Goal: Entertainment & Leisure: Consume media (video, audio)

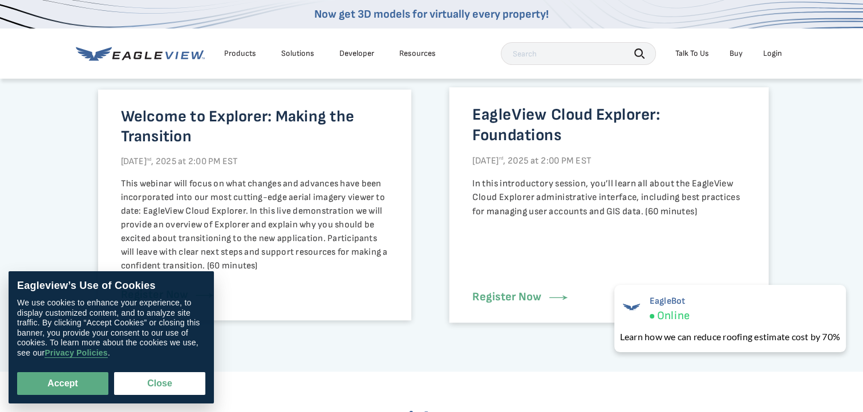
scroll to position [912, 0]
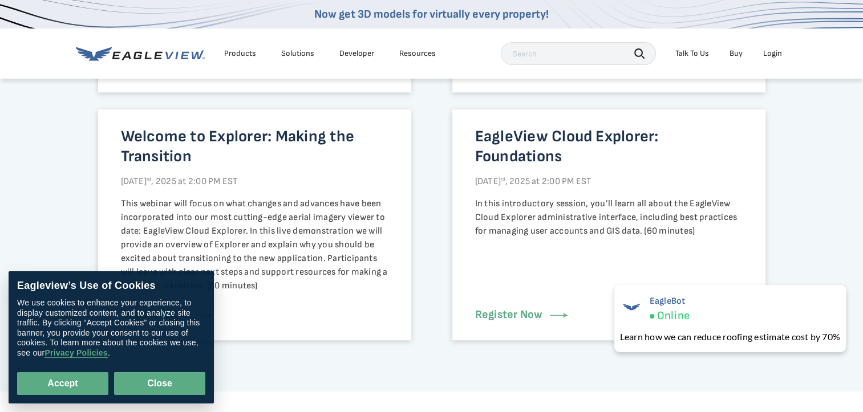
click at [172, 383] on button "Close" at bounding box center [159, 383] width 91 height 23
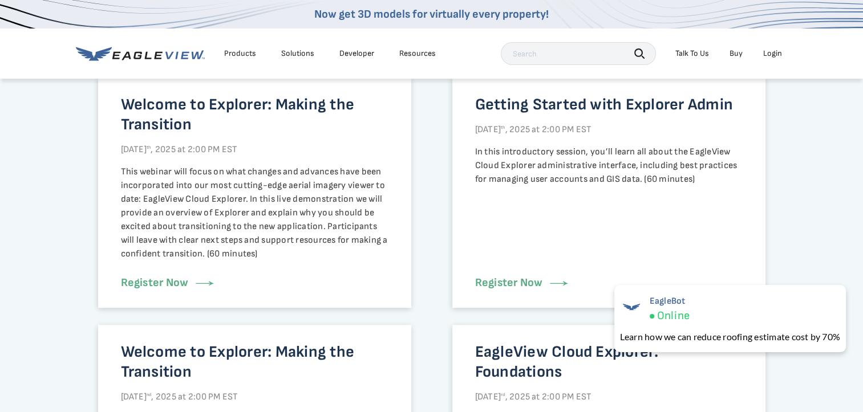
scroll to position [684, 0]
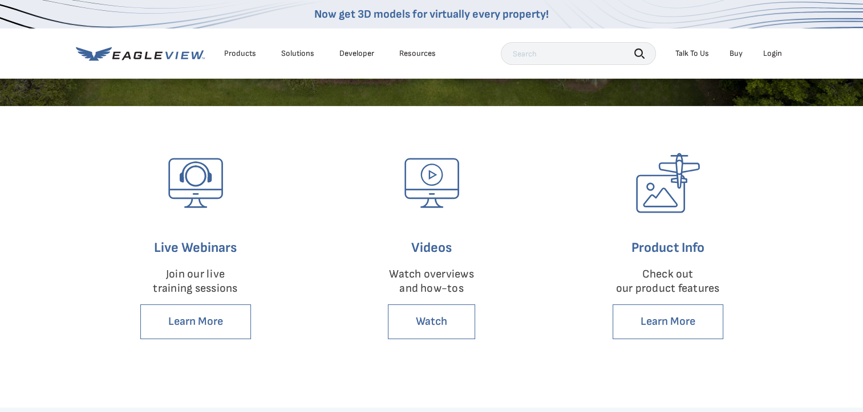
scroll to position [285, 0]
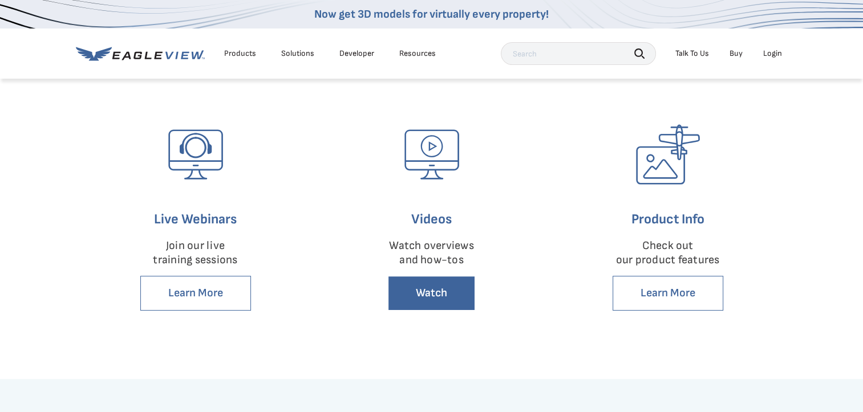
click at [444, 286] on link "Watch" at bounding box center [431, 293] width 87 height 35
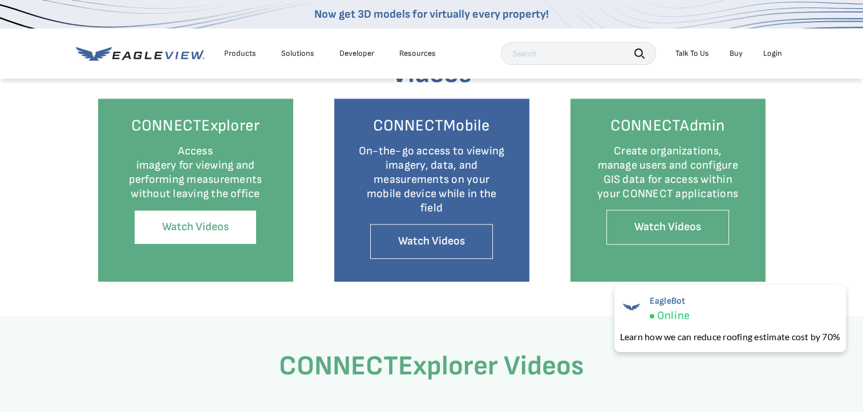
click at [217, 230] on link "Watch Videos" at bounding box center [195, 227] width 123 height 35
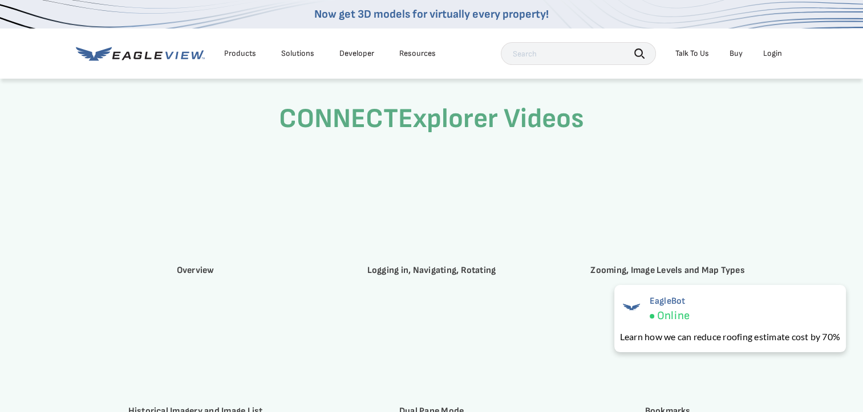
scroll to position [1547, 0]
